Goal: Contribute content: Contribute content

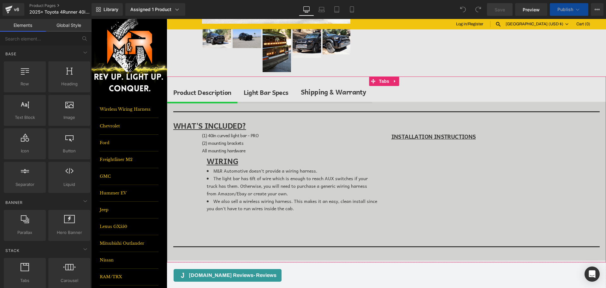
scroll to position [189, 0]
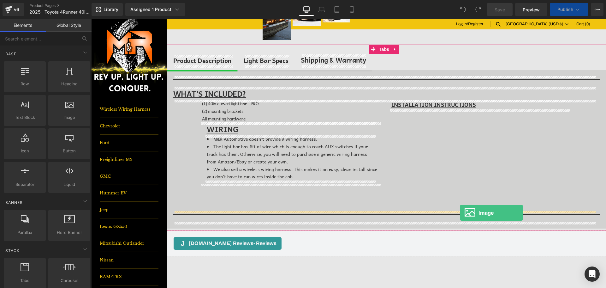
drag, startPoint x: 174, startPoint y: 145, endPoint x: 460, endPoint y: 212, distance: 294.3
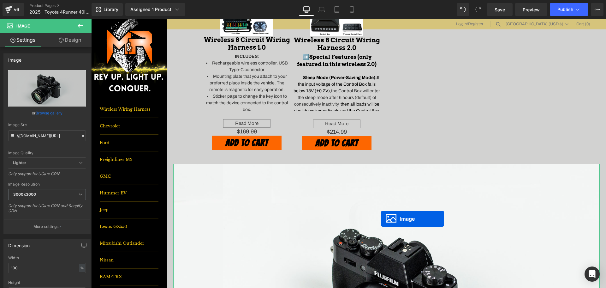
scroll to position [347, 0]
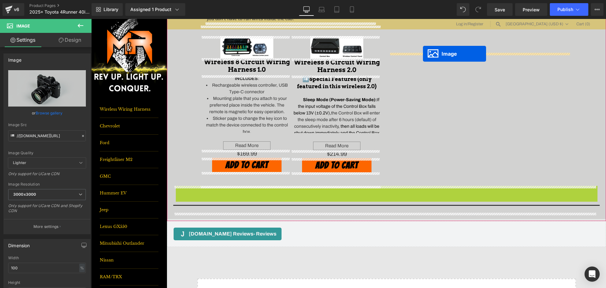
drag, startPoint x: 374, startPoint y: 230, endPoint x: 423, endPoint y: 54, distance: 183.1
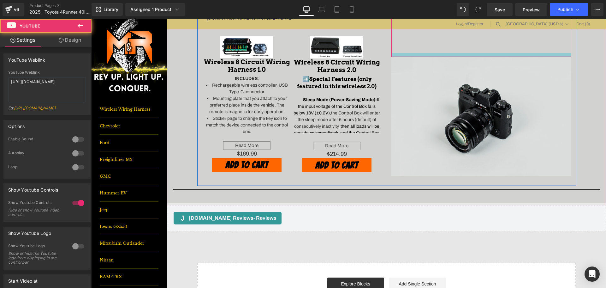
drag, startPoint x: 428, startPoint y: 52, endPoint x: 429, endPoint y: 58, distance: 5.7
click at [428, 56] on div "Youtube" at bounding box center [481, 4] width 180 height 105
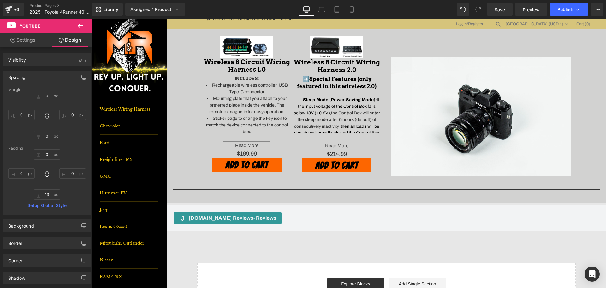
click at [79, 22] on icon at bounding box center [81, 26] width 8 height 8
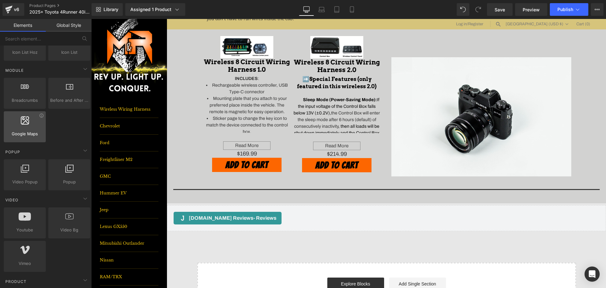
scroll to position [316, 0]
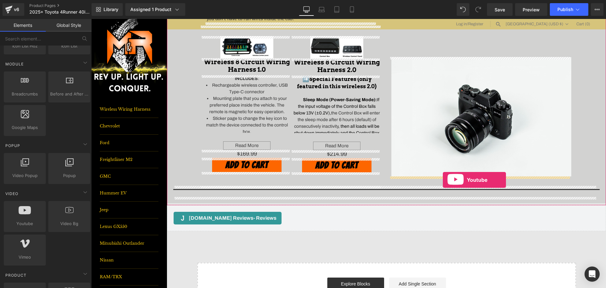
drag, startPoint x: 109, startPoint y: 242, endPoint x: 443, endPoint y: 180, distance: 339.8
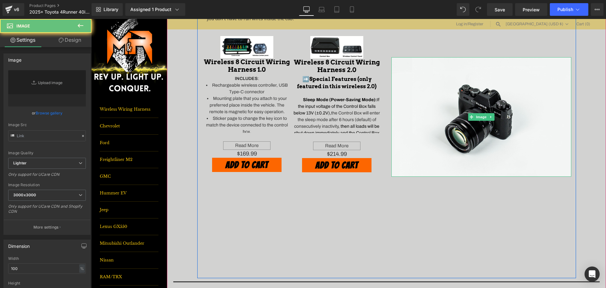
type input "//[DOMAIN_NAME][URL]"
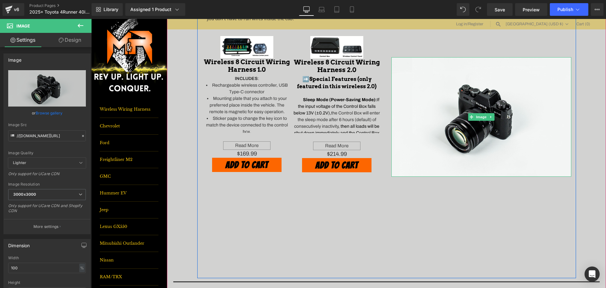
click at [376, 184] on div "Sale Off (P) Image Wireless 8 Circuit Wiring Harness 1.0 (P) Title INCLUDES :" at bounding box center [292, 106] width 180 height 160
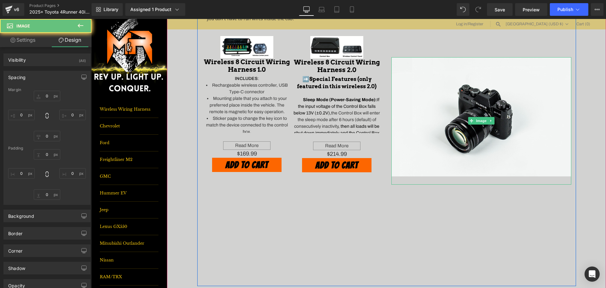
type input "0"
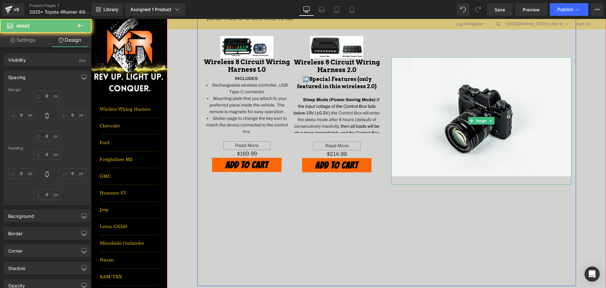
type input "0"
type input "25.9894"
type input "0"
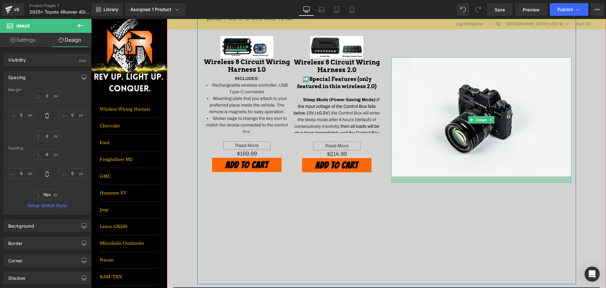
type input "17px"
click at [453, 181] on div at bounding box center [481, 178] width 180 height 5
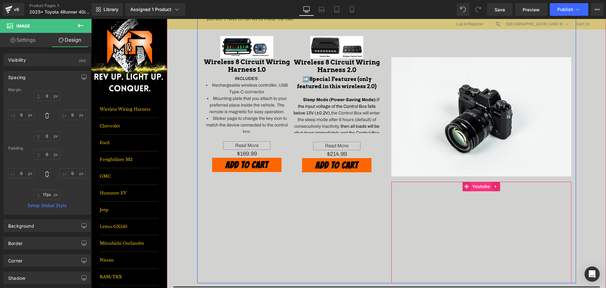
click at [476, 188] on span "Youtube" at bounding box center [481, 186] width 21 height 9
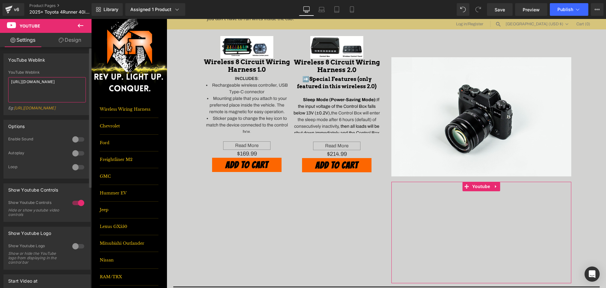
click at [28, 94] on textarea "[URL][DOMAIN_NAME]" at bounding box center [47, 89] width 78 height 25
paste textarea "[DOMAIN_NAME][URL]"
type textarea "[URL][DOMAIN_NAME]"
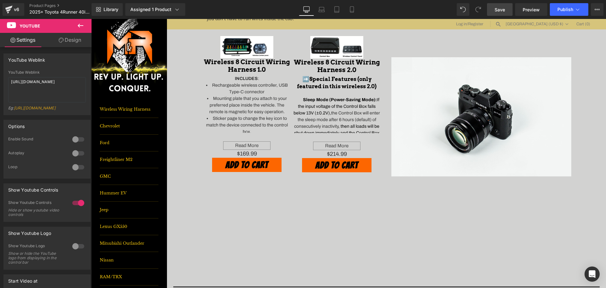
click at [499, 12] on span "Save" at bounding box center [500, 9] width 10 height 7
click at [79, 27] on icon at bounding box center [81, 26] width 6 height 4
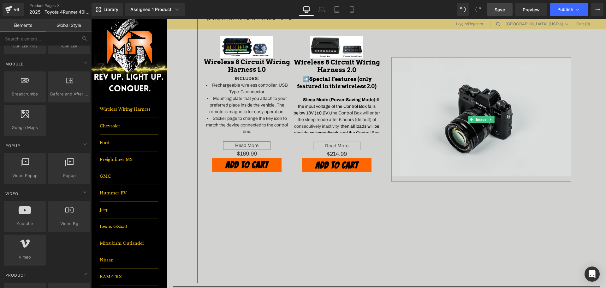
click at [415, 88] on img at bounding box center [481, 119] width 180 height 125
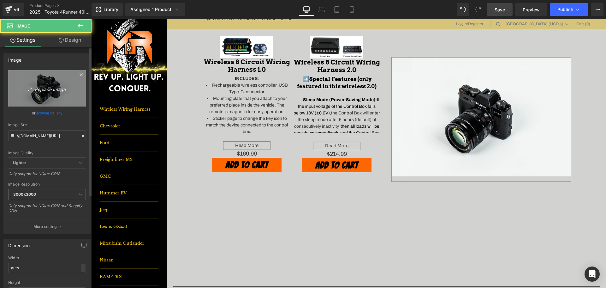
click at [45, 79] on link "Replace Image" at bounding box center [47, 88] width 78 height 36
type input "C:\fakepath\Snapshot_26 smaller.jpg"
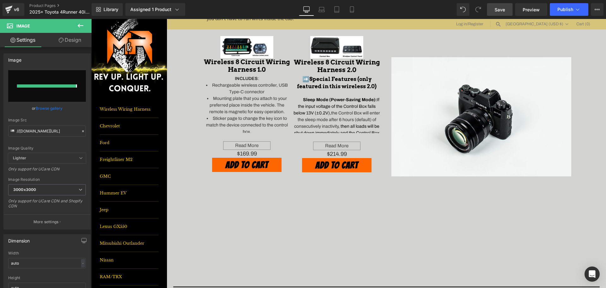
type input "[URL][DOMAIN_NAME]"
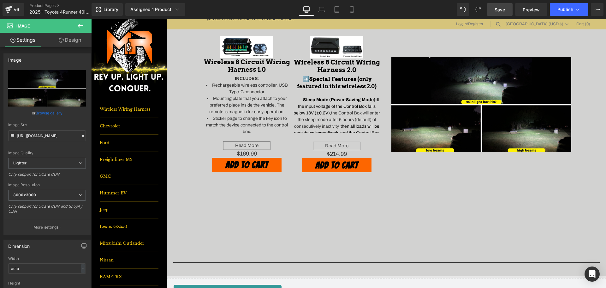
click at [78, 28] on icon at bounding box center [81, 26] width 8 height 8
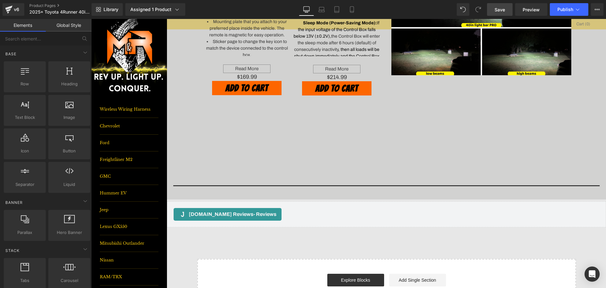
scroll to position [505, 0]
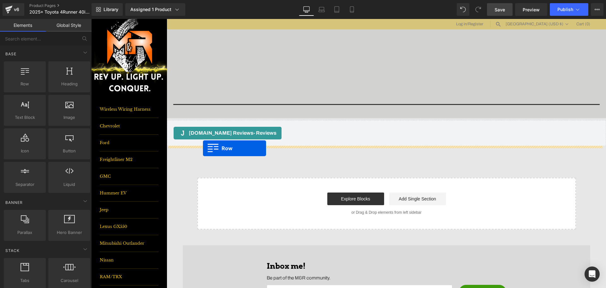
drag, startPoint x: 115, startPoint y: 93, endPoint x: 203, endPoint y: 148, distance: 104.0
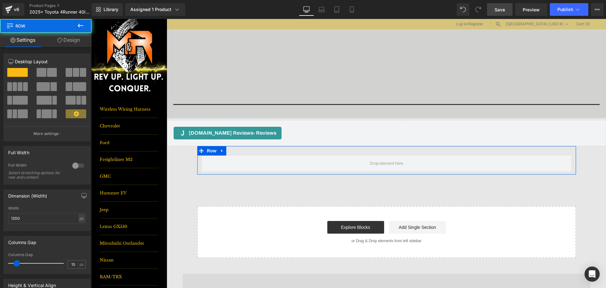
click at [42, 77] on div at bounding box center [47, 75] width 29 height 14
click at [41, 73] on span at bounding box center [42, 72] width 10 height 9
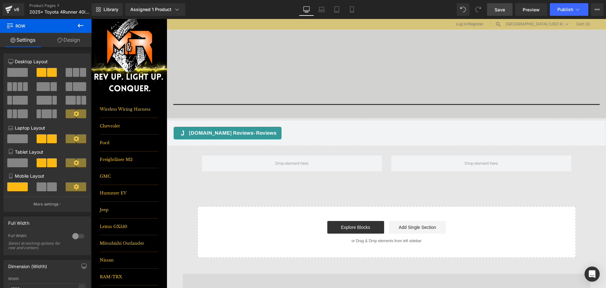
click at [78, 27] on icon at bounding box center [81, 26] width 8 height 8
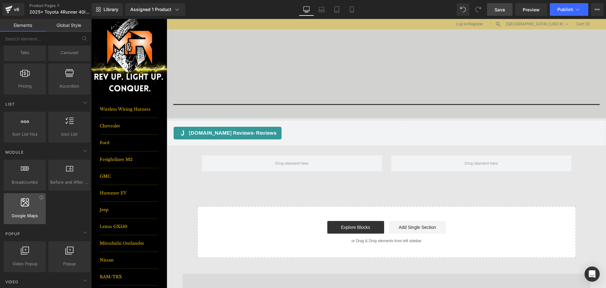
scroll to position [316, 0]
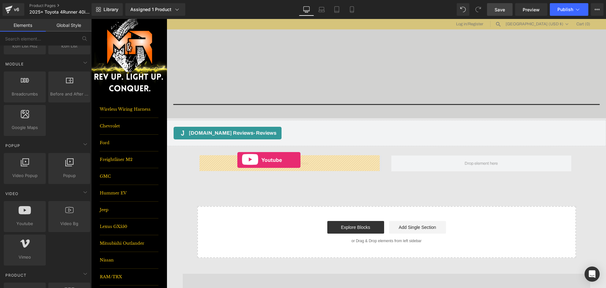
drag, startPoint x: 107, startPoint y: 204, endPoint x: 237, endPoint y: 160, distance: 137.4
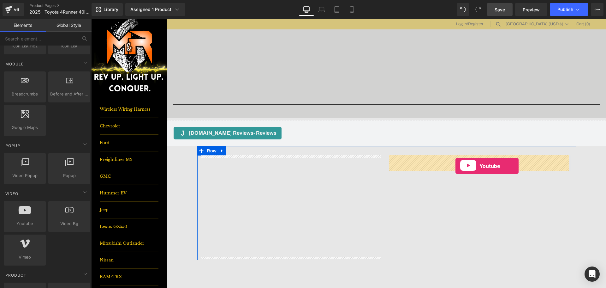
drag, startPoint x: 118, startPoint y: 238, endPoint x: 456, endPoint y: 166, distance: 344.8
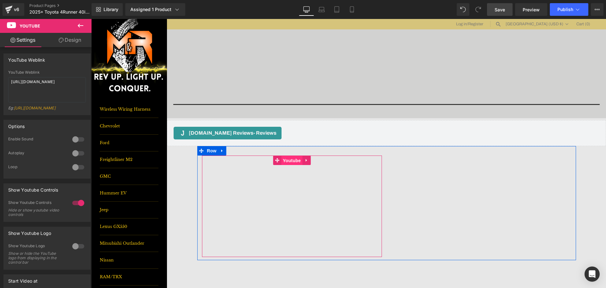
drag, startPoint x: 293, startPoint y: 155, endPoint x: 289, endPoint y: 159, distance: 5.6
click at [290, 160] on span "Youtube" at bounding box center [291, 160] width 21 height 9
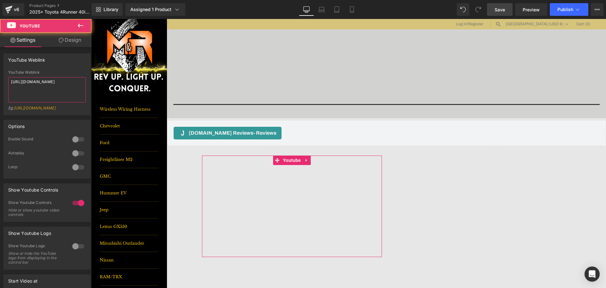
click at [52, 96] on textarea "[URL][DOMAIN_NAME]" at bounding box center [47, 89] width 78 height 25
paste textarea "[DOMAIN_NAME][URL]"
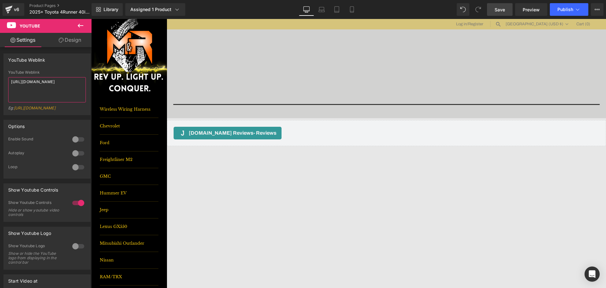
type textarea "[URL][DOMAIN_NAME]"
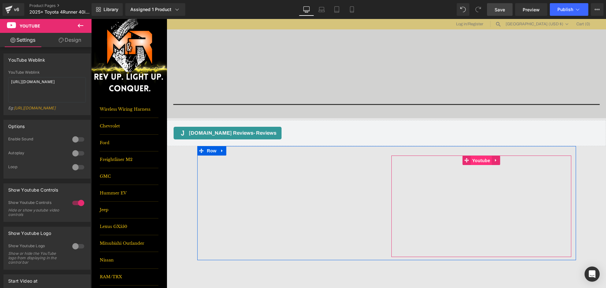
click at [477, 158] on span "Youtube" at bounding box center [481, 160] width 21 height 9
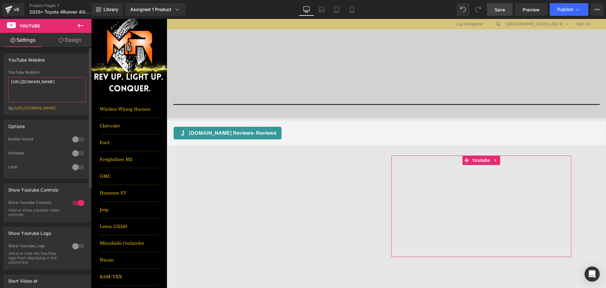
click at [41, 79] on textarea "[URL][DOMAIN_NAME]" at bounding box center [47, 89] width 78 height 25
paste textarea "[DOMAIN_NAME][URL]"
type textarea "[URL][DOMAIN_NAME]"
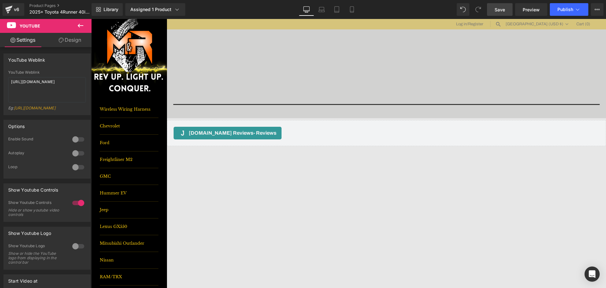
click at [495, 14] on link "Save" at bounding box center [500, 9] width 26 height 13
click at [574, 11] on button "Publish" at bounding box center [569, 9] width 39 height 13
click at [341, 7] on link "Mobile" at bounding box center [344, 9] width 15 height 13
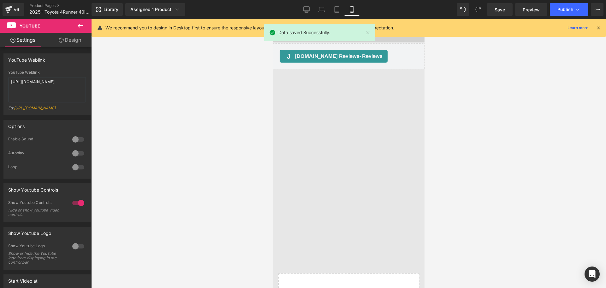
scroll to position [888, 0]
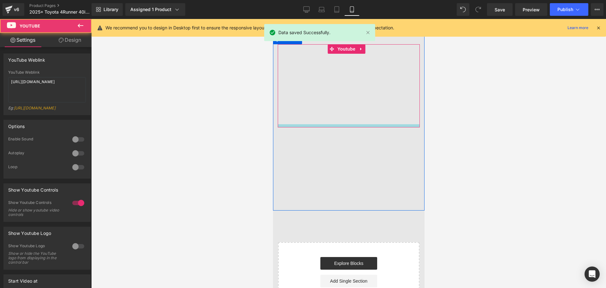
click at [362, 112] on div "Youtube" at bounding box center [349, 85] width 142 height 83
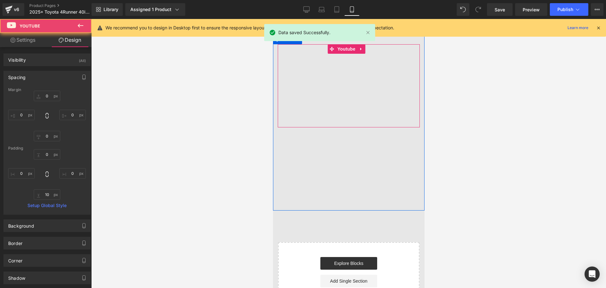
scroll to position [698, 0]
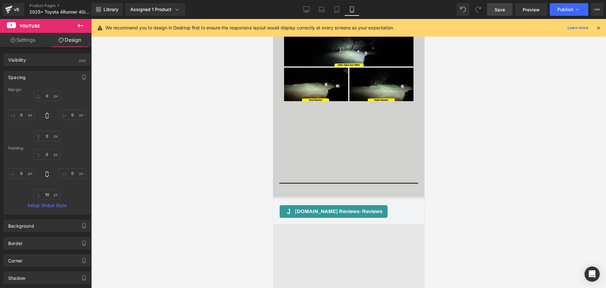
click at [489, 6] on link "Save" at bounding box center [500, 9] width 26 height 13
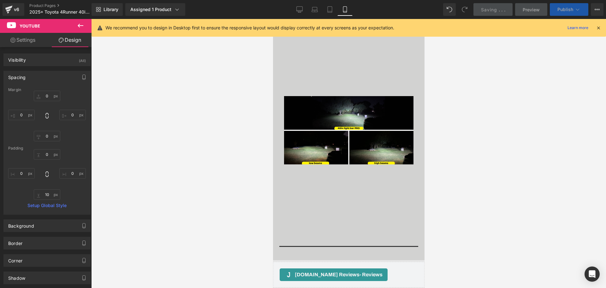
click at [565, 8] on span "Publish" at bounding box center [566, 9] width 16 height 5
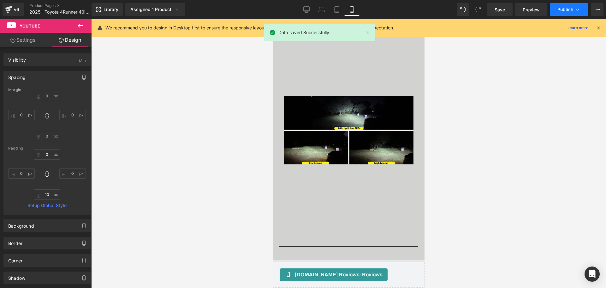
click at [565, 13] on button "Publish" at bounding box center [569, 9] width 39 height 13
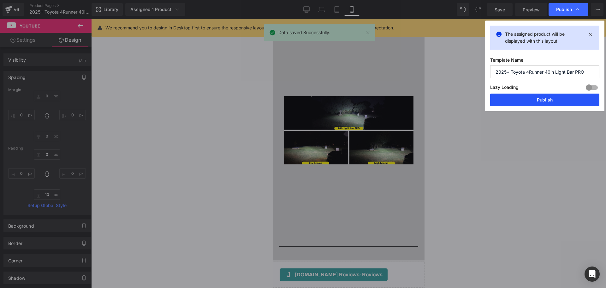
click at [546, 96] on button "Publish" at bounding box center [544, 99] width 109 height 13
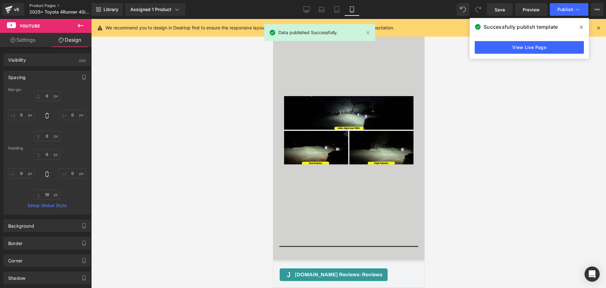
click at [47, 4] on link "Product Pages" at bounding box center [65, 5] width 73 height 5
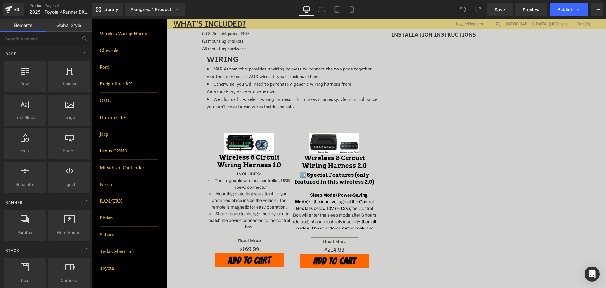
scroll to position [263, 0]
